Goal: Task Accomplishment & Management: Use online tool/utility

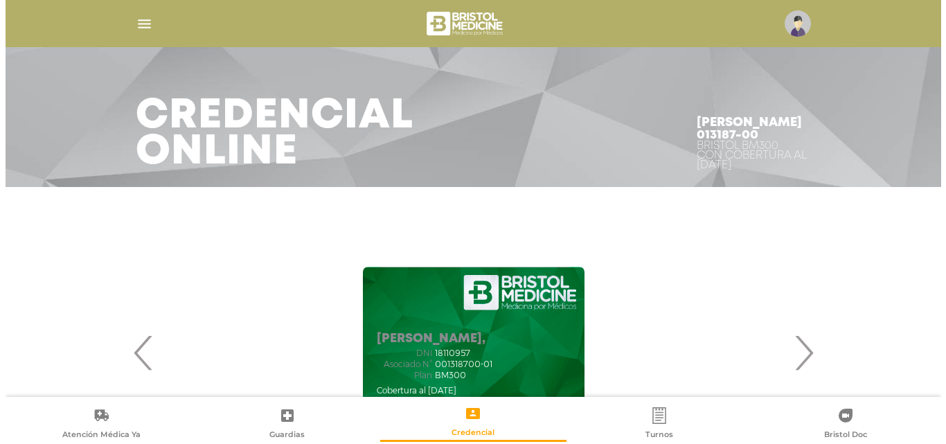
scroll to position [26, 0]
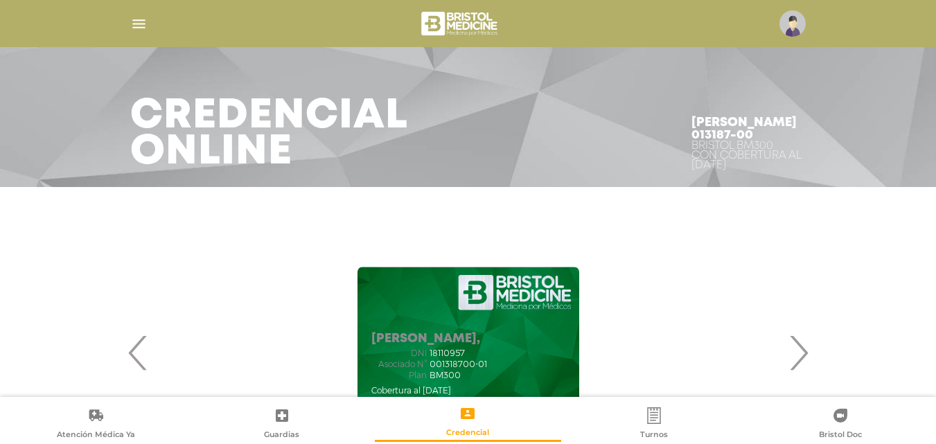
click at [136, 29] on img "button" at bounding box center [138, 23] width 17 height 17
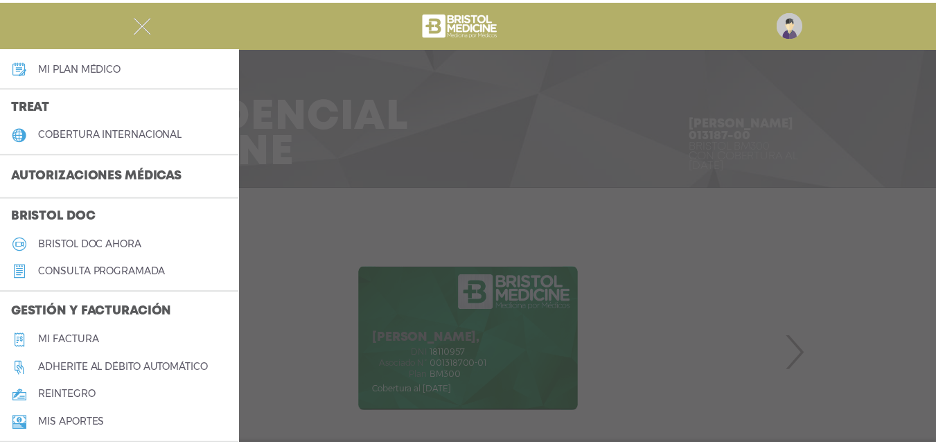
scroll to position [277, 0]
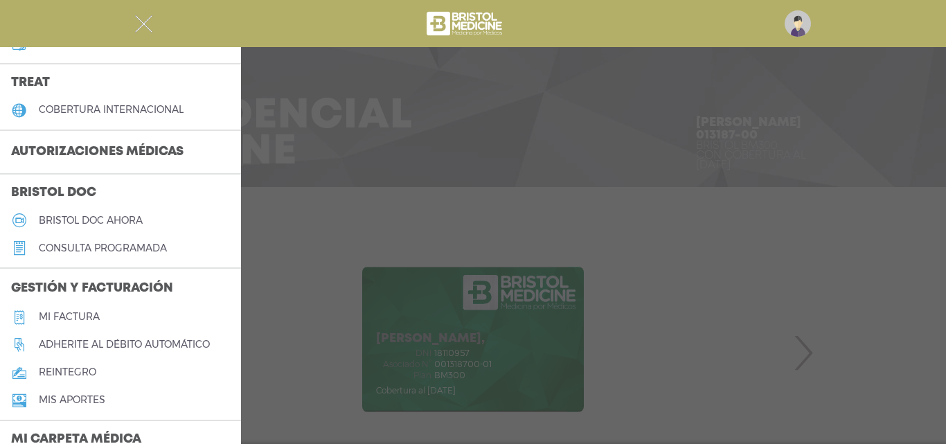
click at [156, 154] on h3 "Autorizaciones médicas" at bounding box center [97, 152] width 195 height 26
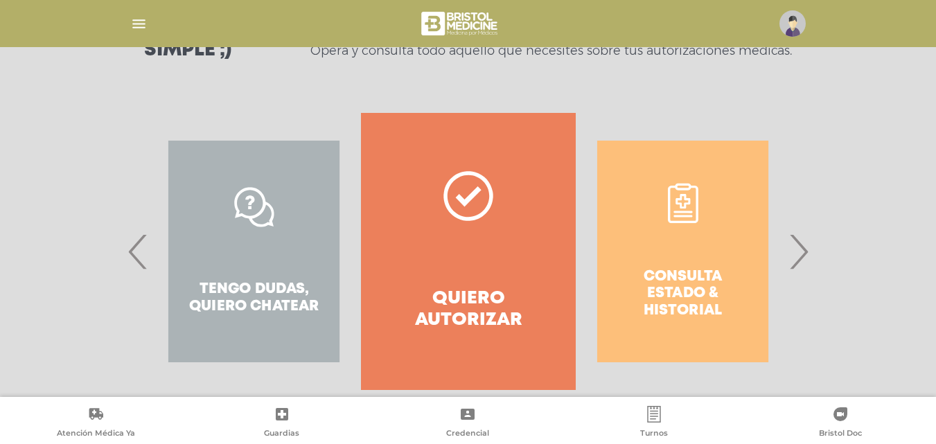
scroll to position [251, 0]
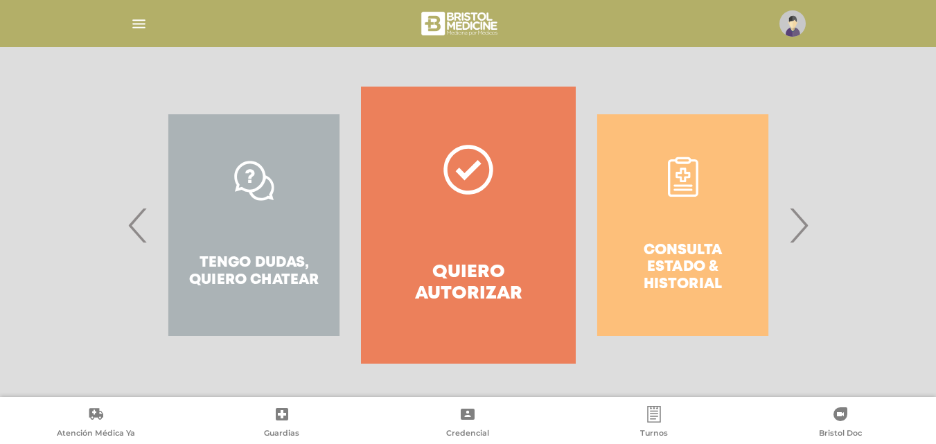
click at [438, 195] on link "Quiero autorizar" at bounding box center [468, 225] width 214 height 277
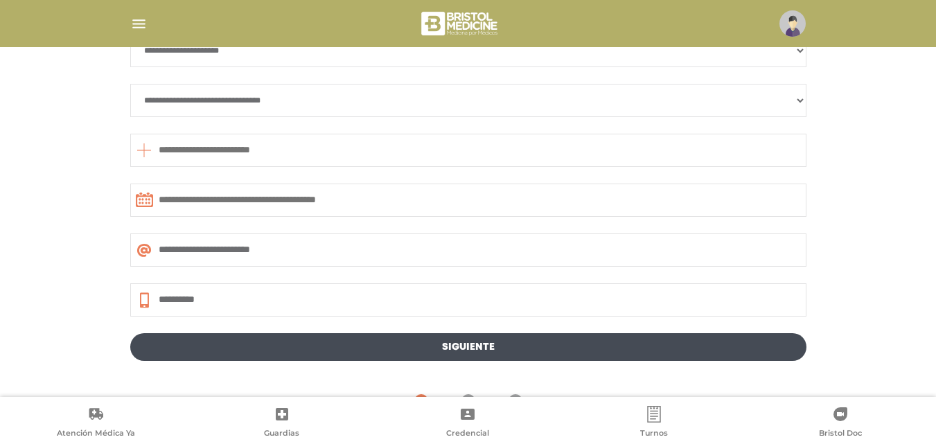
scroll to position [754, 0]
